Goal: Task Accomplishment & Management: Manage account settings

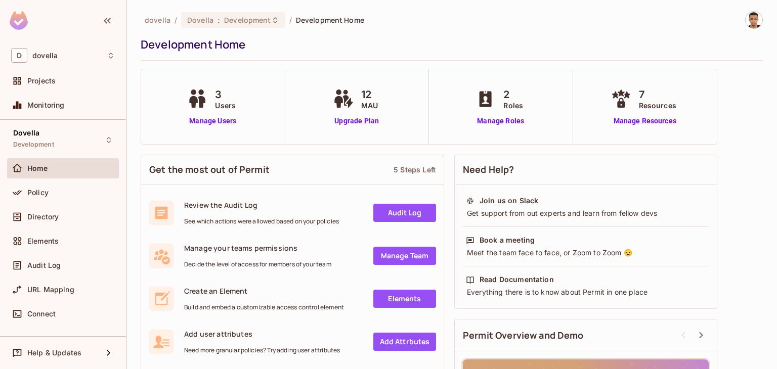
click at [34, 170] on span "Home" at bounding box center [37, 168] width 21 height 8
click at [35, 181] on div "Home" at bounding box center [63, 170] width 112 height 24
click at [31, 190] on span "Policy" at bounding box center [37, 193] width 21 height 8
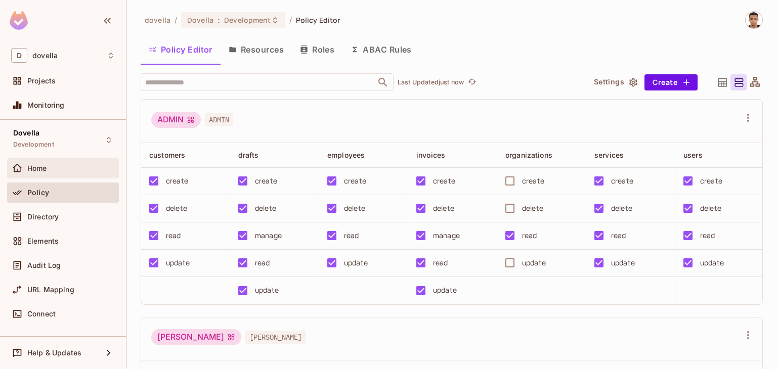
click at [63, 172] on div "Home" at bounding box center [63, 168] width 104 height 12
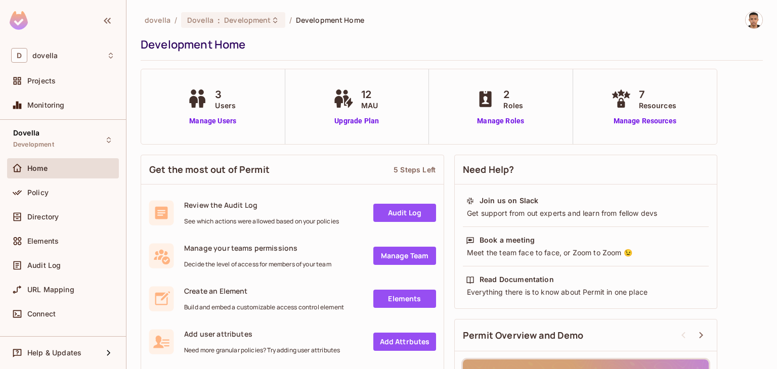
click at [207, 115] on div "3 Users Manage Users" at bounding box center [213, 106] width 56 height 39
click at [211, 123] on link "Manage Users" at bounding box center [213, 121] width 56 height 11
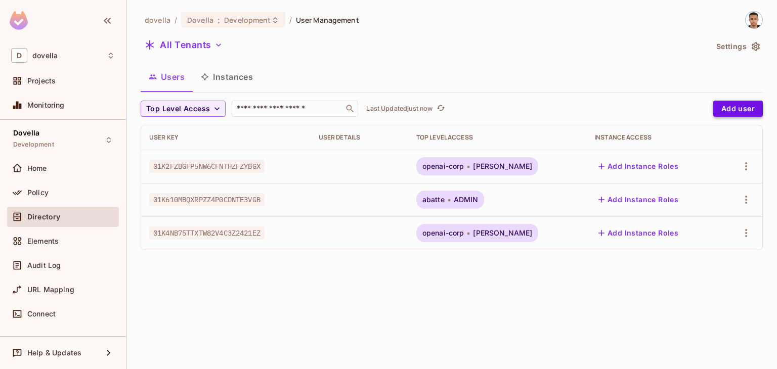
click at [742, 105] on button "Add user" at bounding box center [739, 109] width 50 height 16
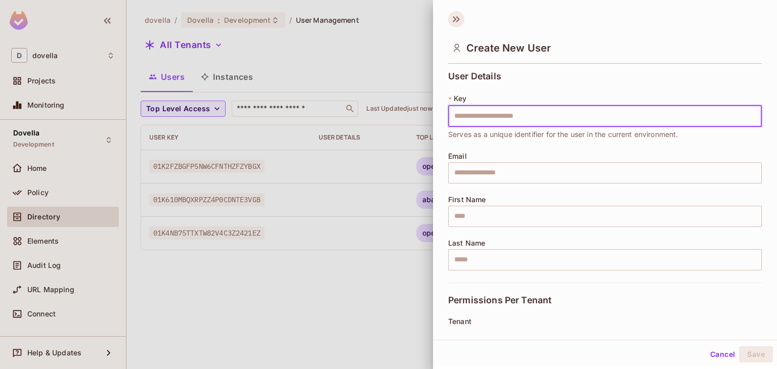
click at [455, 19] on icon at bounding box center [455, 19] width 4 height 6
